Goal: Task Accomplishment & Management: Manage account settings

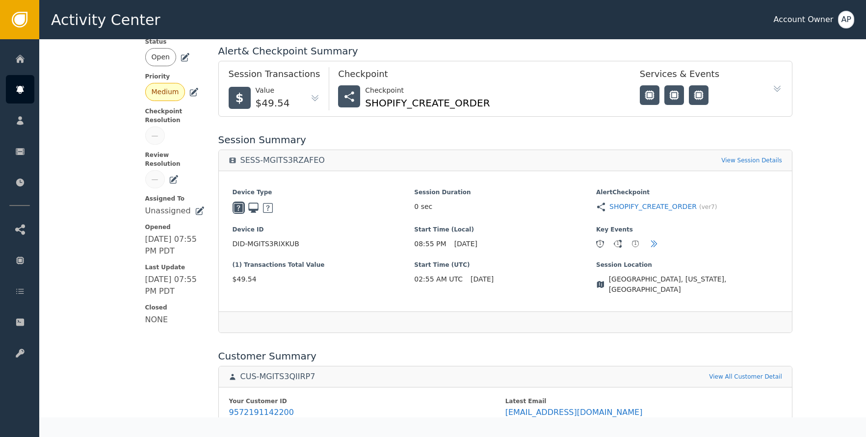
scroll to position [206, 0]
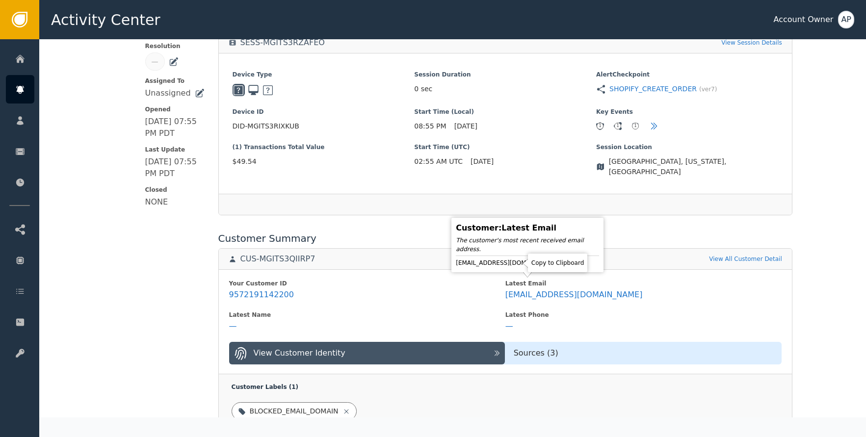
click at [564, 262] on icon at bounding box center [567, 263] width 7 height 8
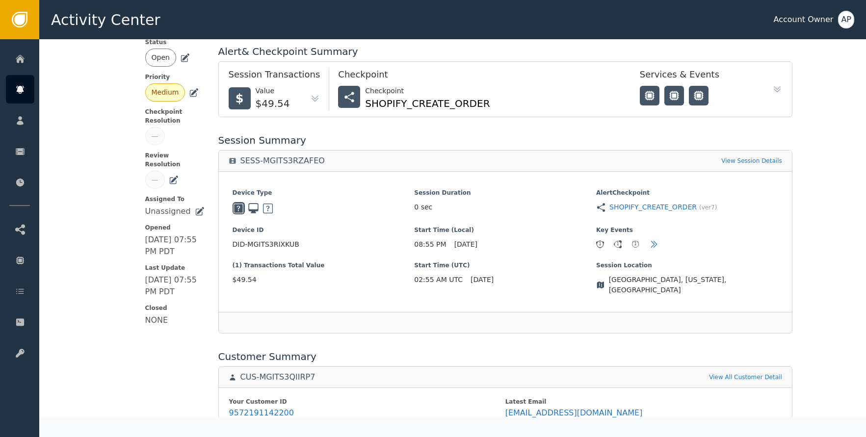
scroll to position [0, 0]
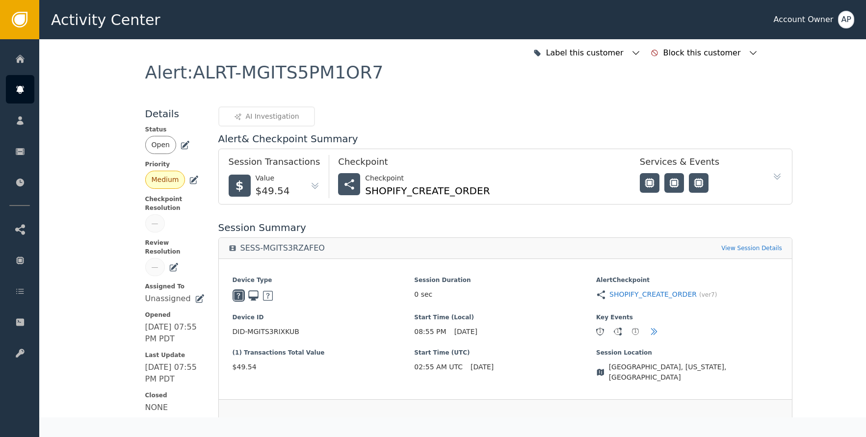
click at [185, 146] on icon at bounding box center [185, 145] width 10 height 10
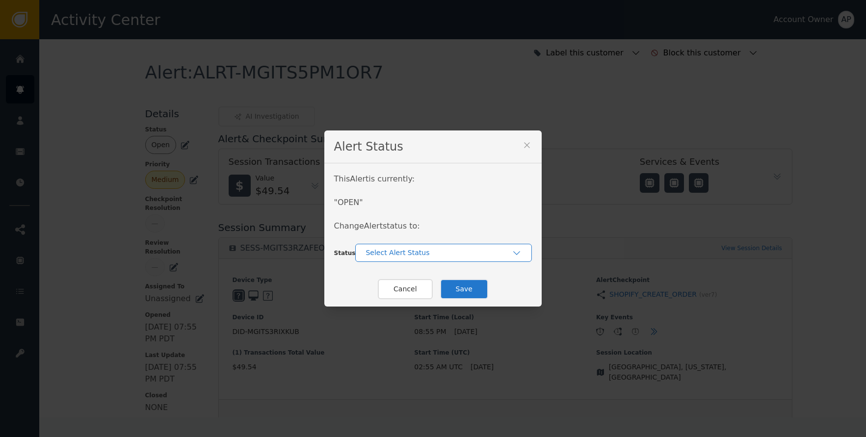
click at [416, 257] on div "Select Alert Status" at bounding box center [439, 253] width 146 height 10
drag, startPoint x: 401, startPoint y: 296, endPoint x: 406, endPoint y: 295, distance: 4.9
click at [401, 296] on div "Closed" at bounding box center [443, 294] width 157 height 10
click at [459, 292] on button "Save" at bounding box center [464, 289] width 48 height 20
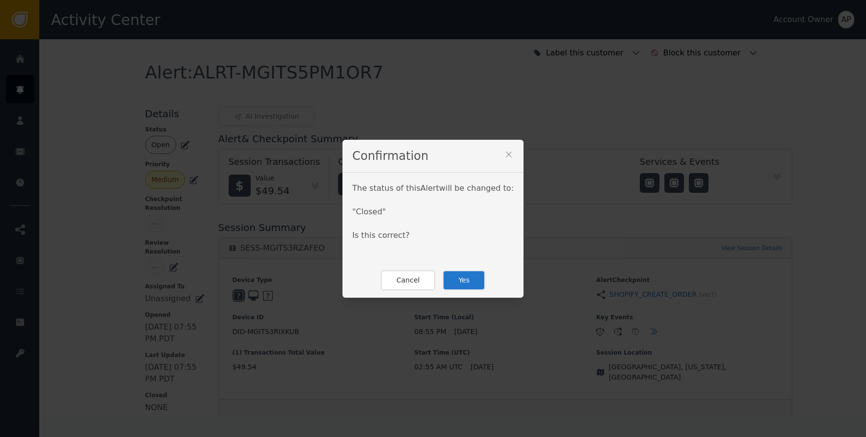
click at [467, 274] on button "Yes" at bounding box center [464, 280] width 43 height 20
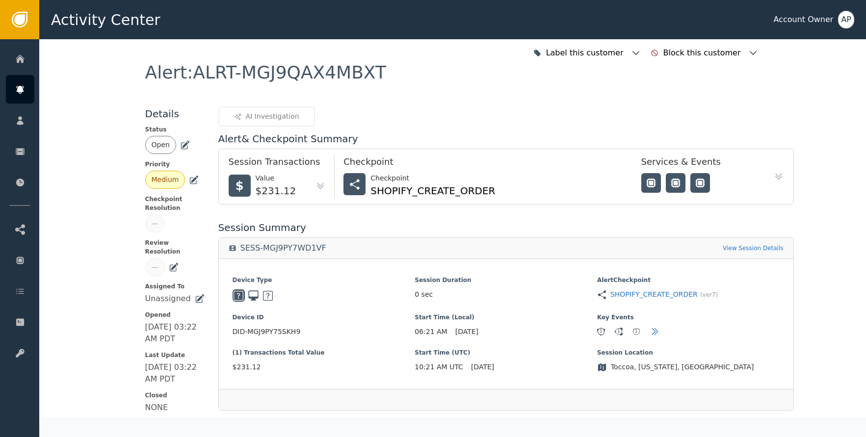
scroll to position [334, 0]
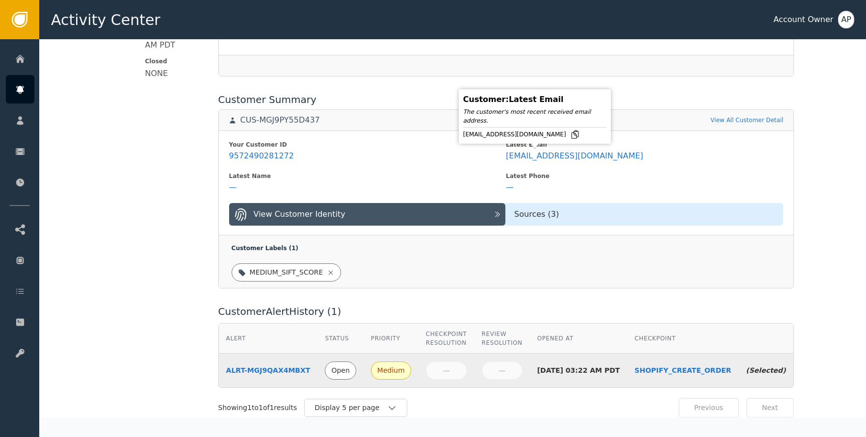
click at [536, 137] on div "[EMAIL_ADDRESS][DOMAIN_NAME]" at bounding box center [534, 135] width 143 height 10
click at [572, 136] on icon at bounding box center [575, 135] width 7 height 8
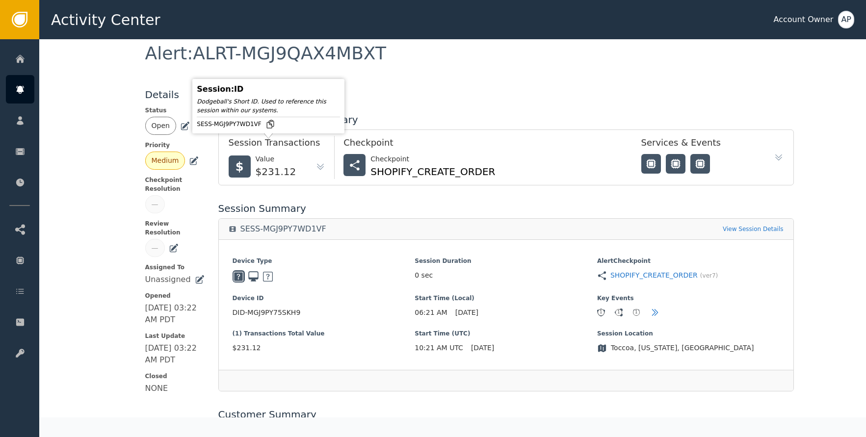
scroll to position [0, 0]
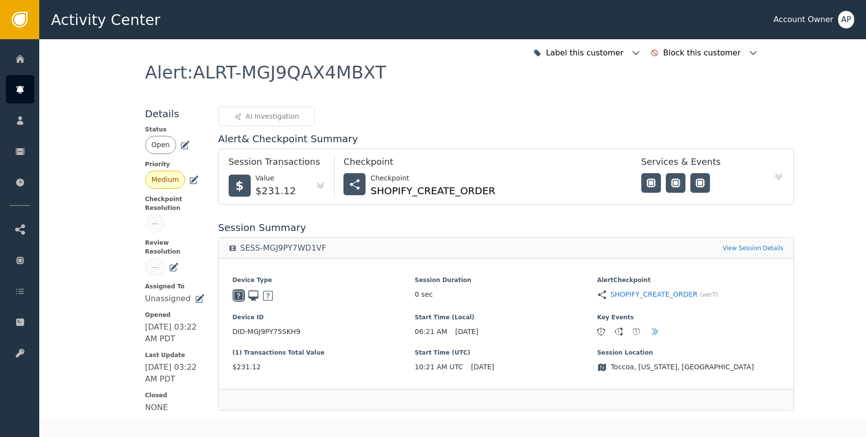
drag, startPoint x: 181, startPoint y: 144, endPoint x: 204, endPoint y: 159, distance: 27.2
click at [182, 144] on icon at bounding box center [185, 144] width 7 height 7
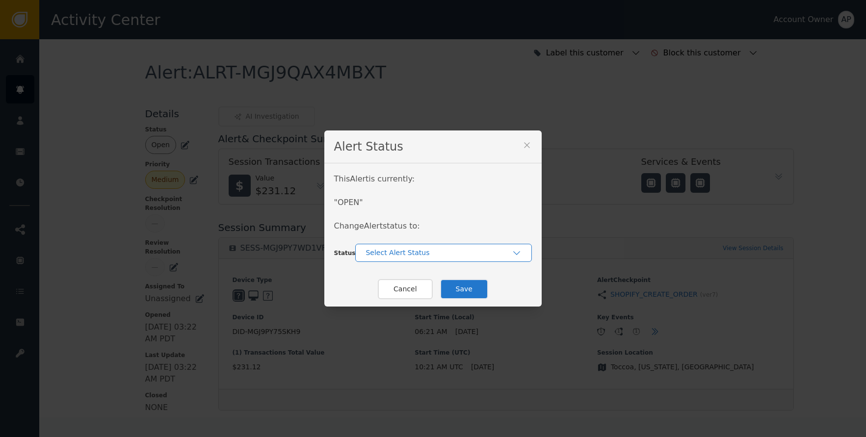
click at [397, 254] on div "Select Alert Status" at bounding box center [439, 253] width 146 height 10
click at [397, 291] on div "Closed" at bounding box center [443, 294] width 157 height 10
click at [462, 295] on button "Save" at bounding box center [464, 289] width 48 height 20
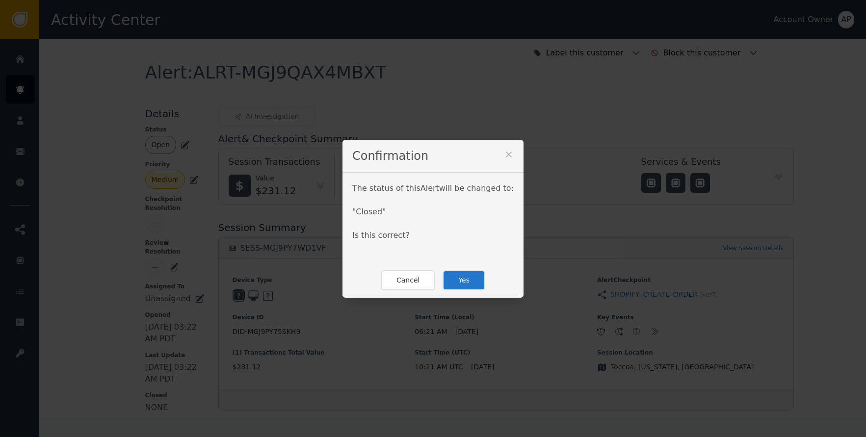
click at [458, 286] on button "Yes" at bounding box center [464, 280] width 43 height 20
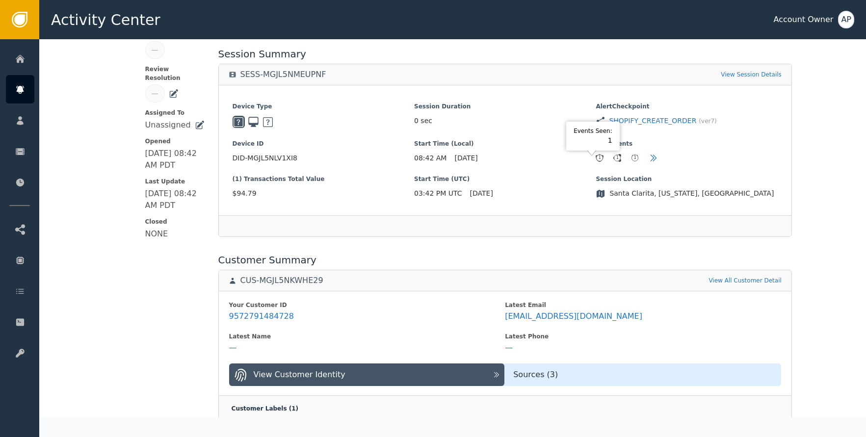
scroll to position [174, 0]
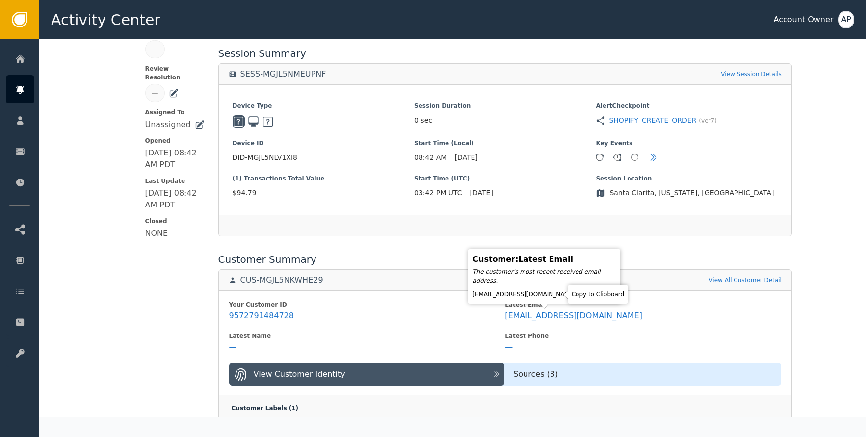
click at [581, 291] on icon at bounding box center [584, 294] width 7 height 8
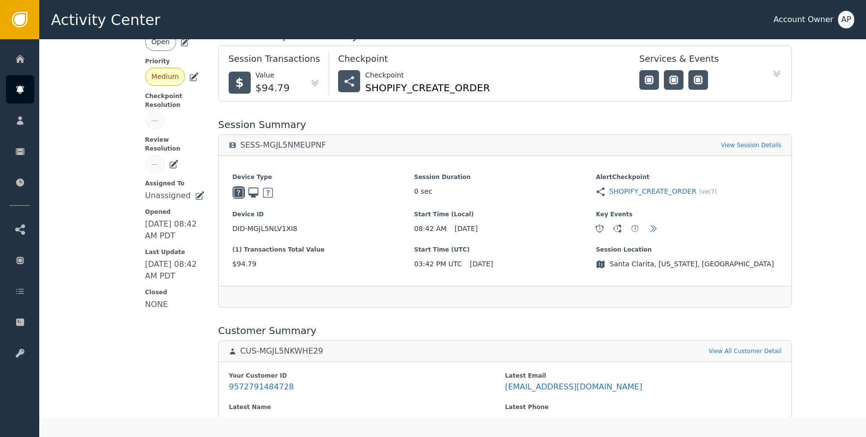
scroll to position [81, 0]
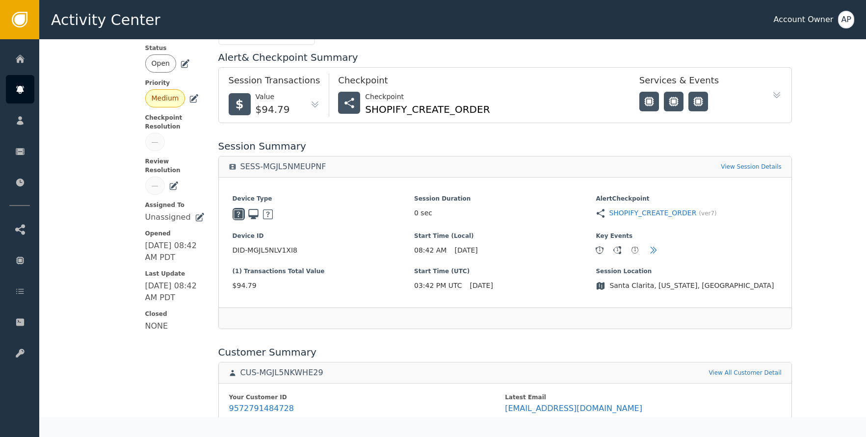
click at [182, 65] on icon at bounding box center [185, 62] width 7 height 7
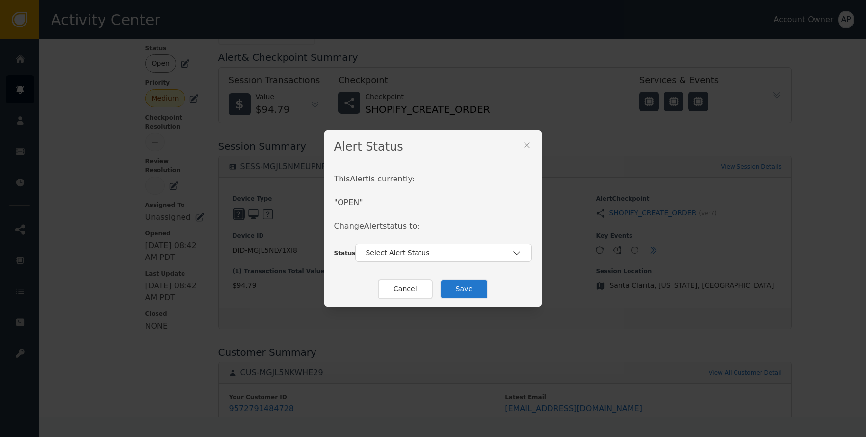
drag, startPoint x: 382, startPoint y: 252, endPoint x: 396, endPoint y: 264, distance: 18.5
click at [385, 252] on div "Select Alert Status" at bounding box center [439, 253] width 146 height 10
drag, startPoint x: 405, startPoint y: 290, endPoint x: 415, endPoint y: 290, distance: 9.8
click at [405, 290] on div "Closed" at bounding box center [443, 294] width 157 height 10
click at [459, 289] on button "Save" at bounding box center [464, 289] width 48 height 20
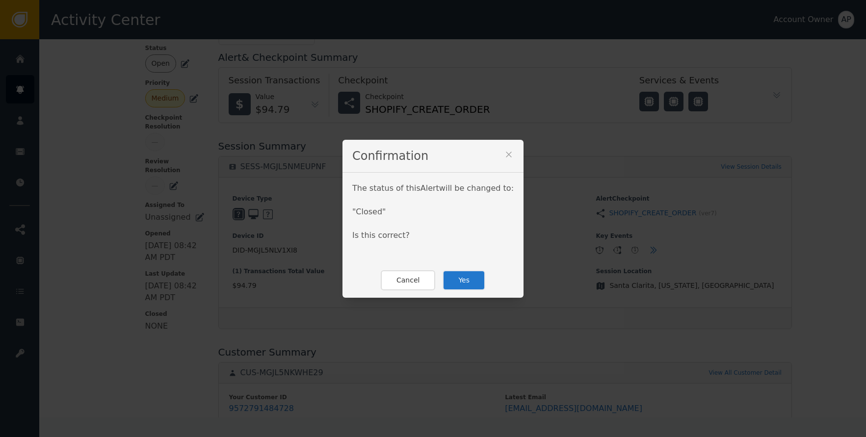
click at [467, 279] on button "Yes" at bounding box center [464, 280] width 43 height 20
